Goal: Check status: Check status

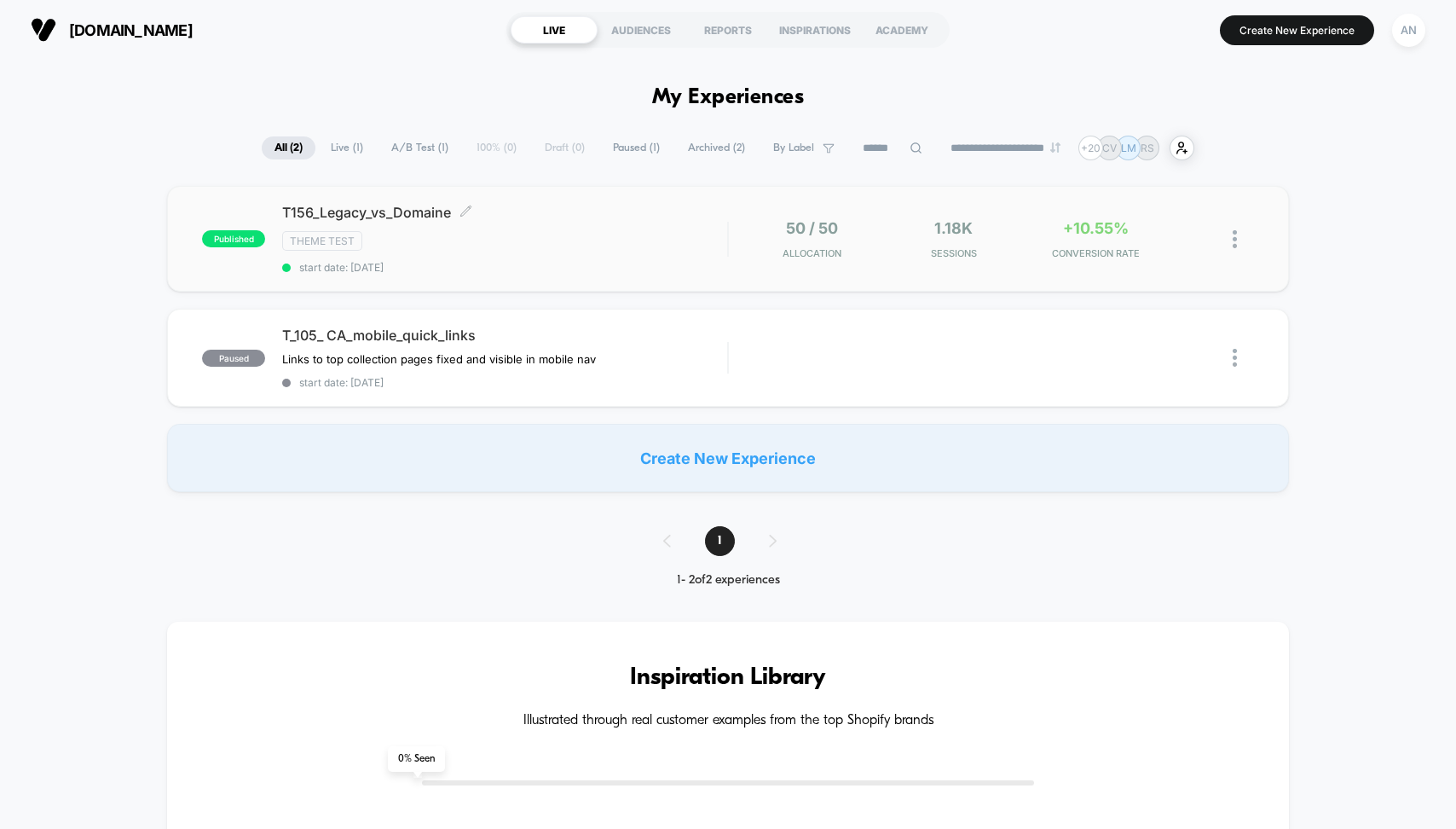
click at [544, 229] on div "T156_Legacy_vs_Domaine Click to edit experience details Click to edit experienc…" at bounding box center [504, 238] width 445 height 70
